Goal: Find specific page/section: Find specific page/section

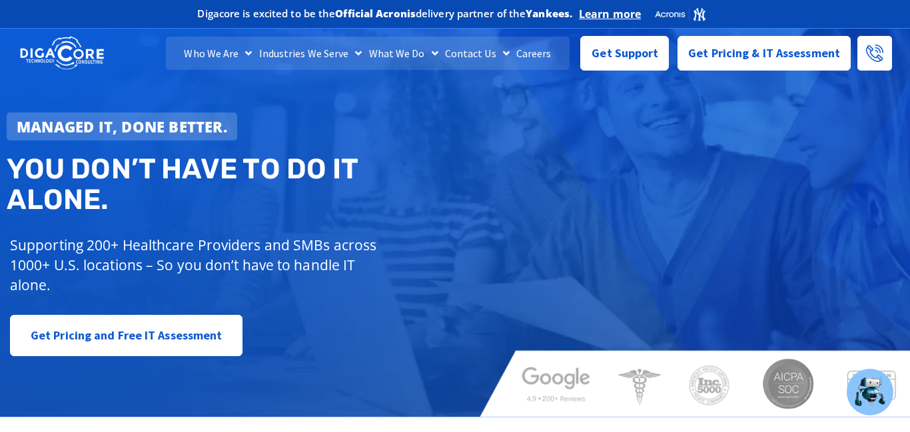
click at [595, 212] on div "Managed IT, done better. You don’t have to do IT alone. Supporting 200+ Healthc…" at bounding box center [455, 218] width 910 height 398
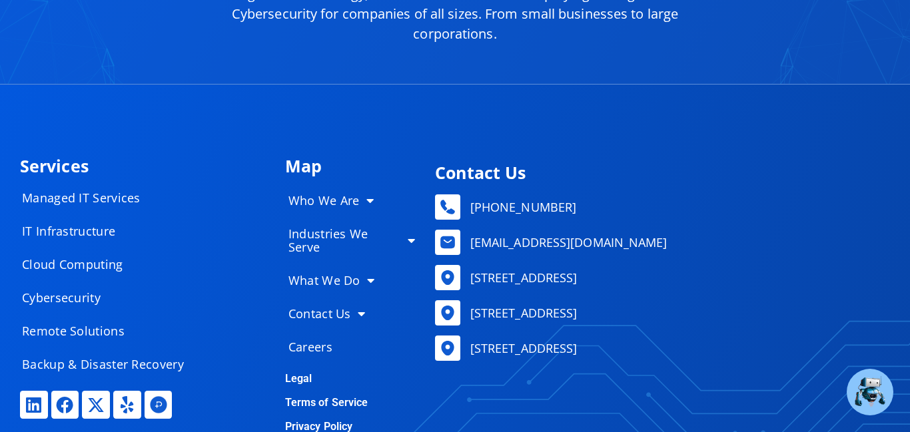
scroll to position [6356, 0]
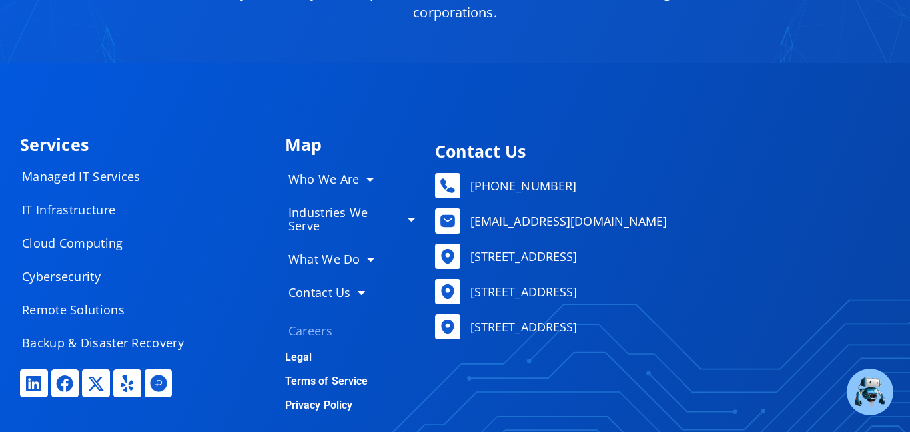
click at [297, 318] on link "Careers" at bounding box center [352, 331] width 154 height 27
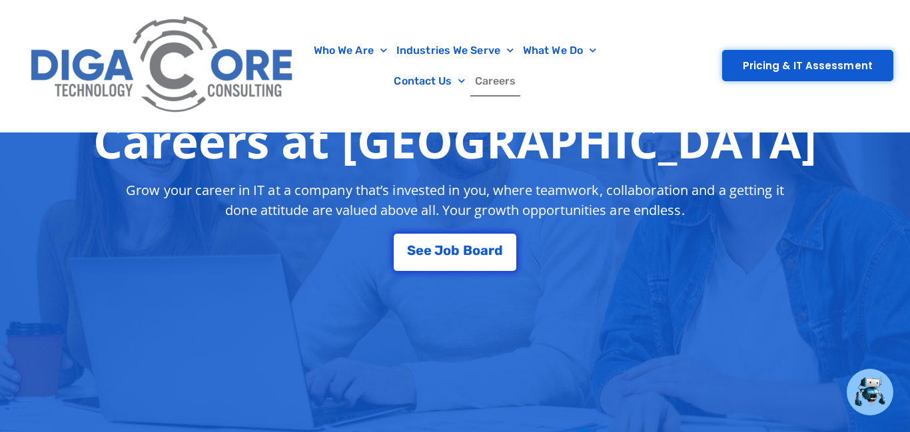
scroll to position [242, 0]
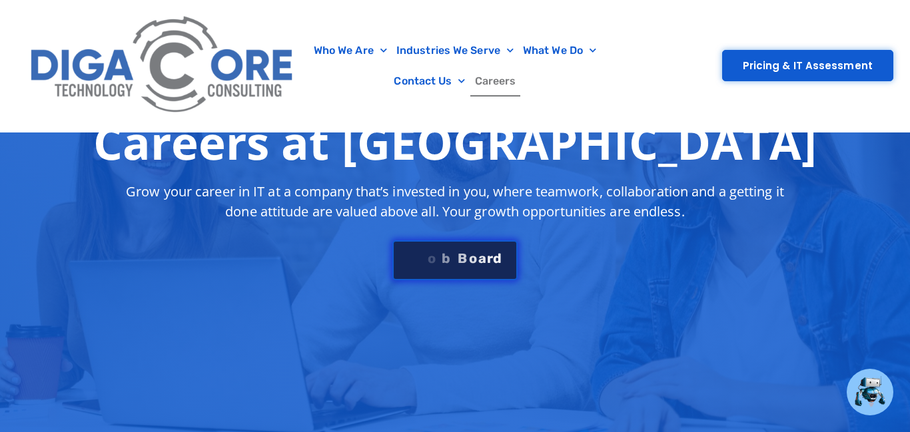
click at [475, 266] on link "S e e J [PERSON_NAME]" at bounding box center [454, 260] width 125 height 40
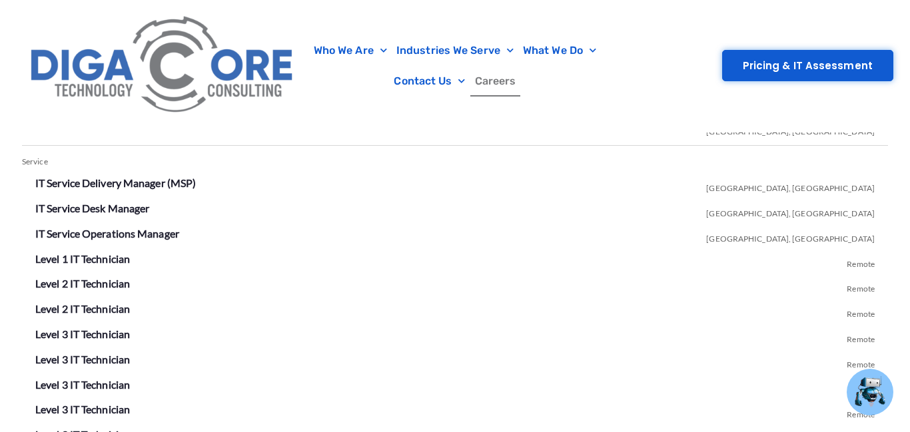
scroll to position [2452, 0]
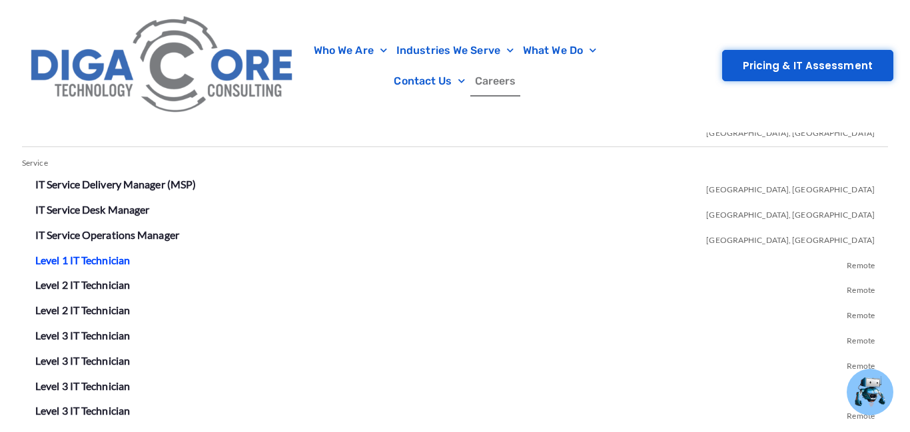
click at [103, 258] on link "Level 1 IT Technician" at bounding box center [82, 260] width 95 height 13
